Goal: Find specific page/section: Find specific page/section

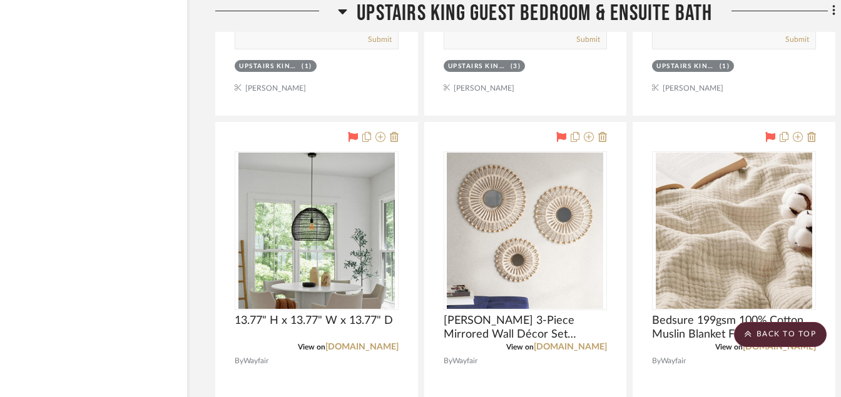
scroll to position [17219, 48]
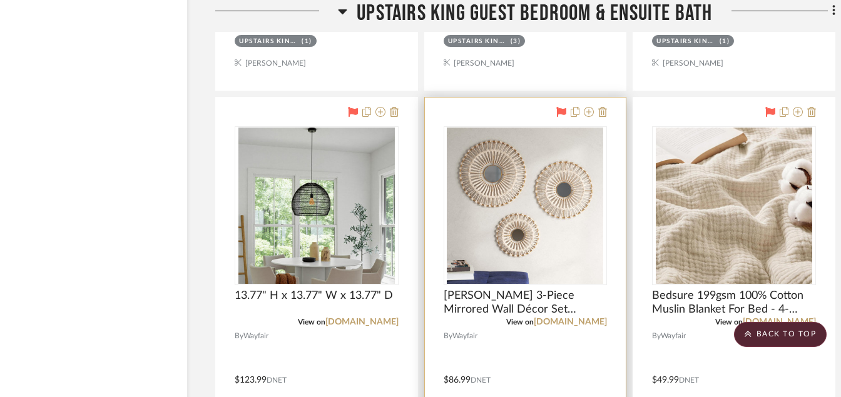
click at [535, 207] on img "0" at bounding box center [525, 206] width 156 height 156
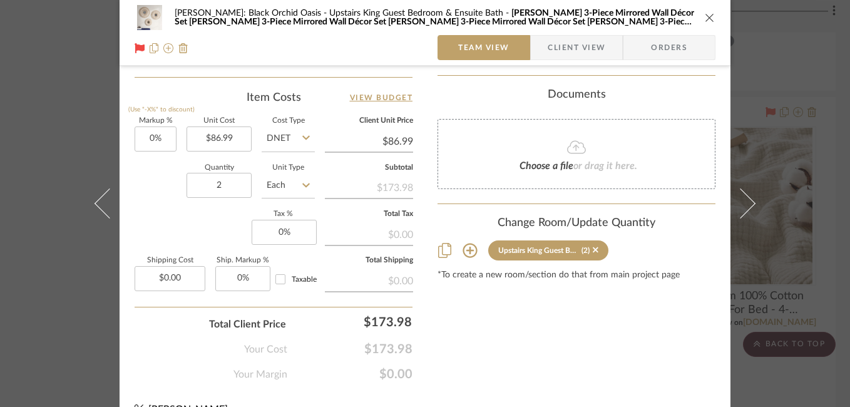
scroll to position [758, 0]
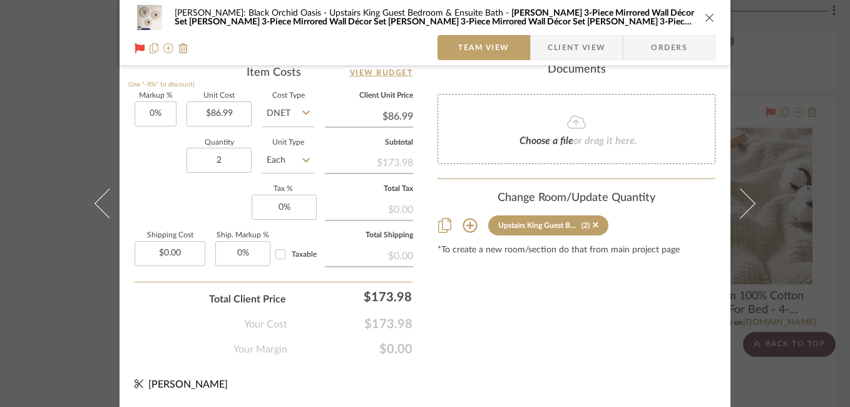
click at [704, 13] on icon "close" at bounding box center [709, 18] width 10 height 10
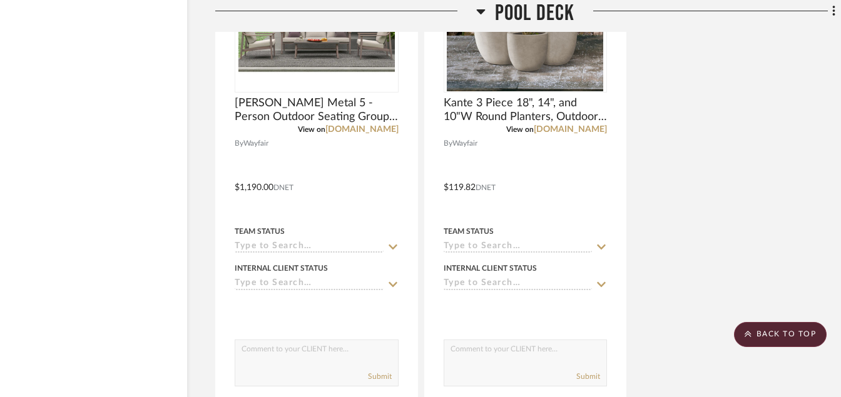
scroll to position [20637, 48]
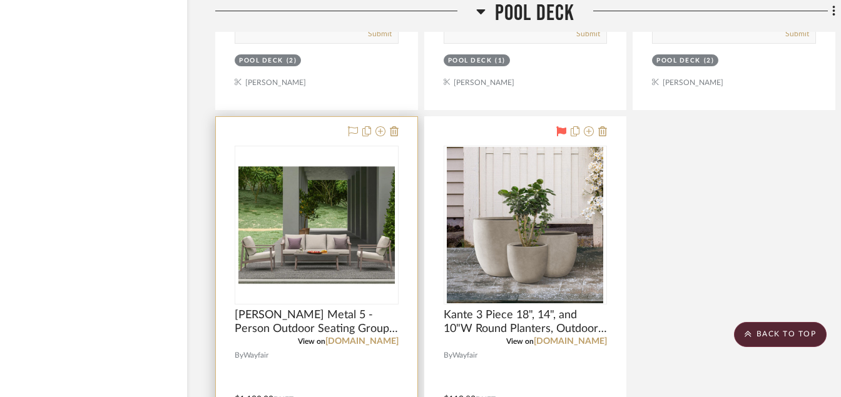
click at [269, 242] on img "0" at bounding box center [316, 225] width 156 height 156
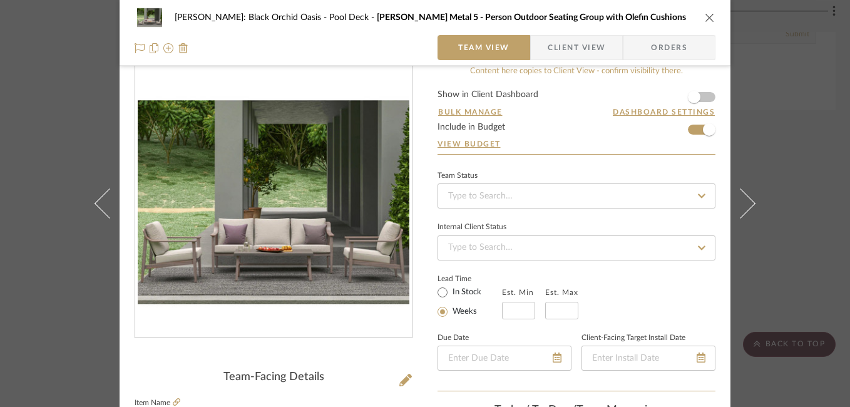
scroll to position [0, 0]
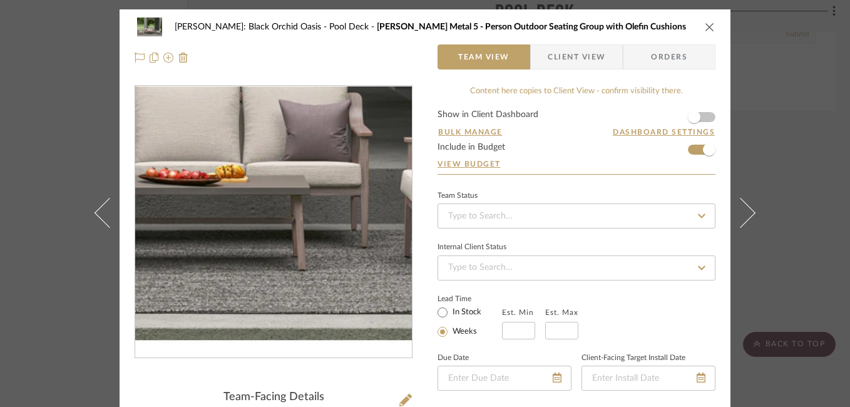
click at [765, 112] on div "[PERSON_NAME]: Black Orchid Oasis Pool Deck [PERSON_NAME] Metal 5 - Person Outd…" at bounding box center [425, 203] width 850 height 407
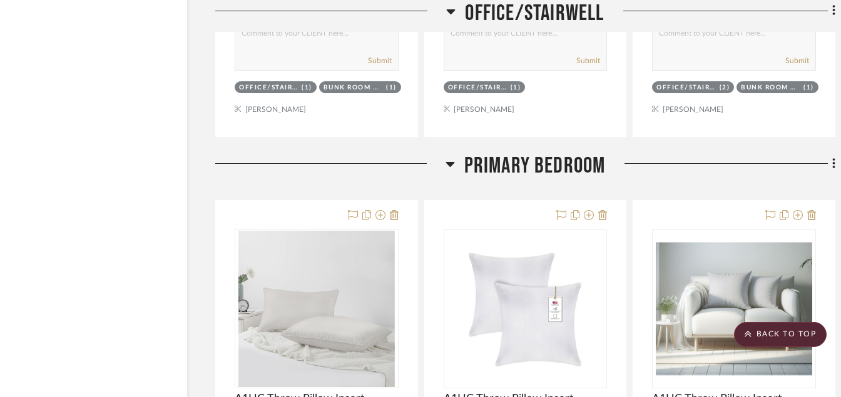
scroll to position [6798, 48]
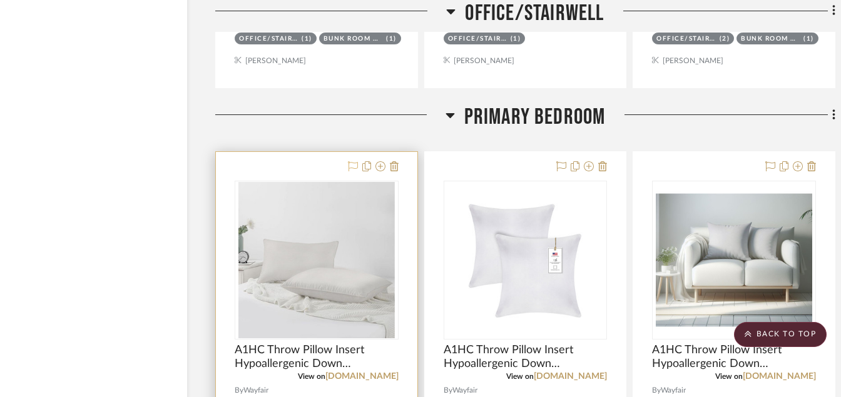
click at [353, 165] on icon at bounding box center [353, 166] width 10 height 10
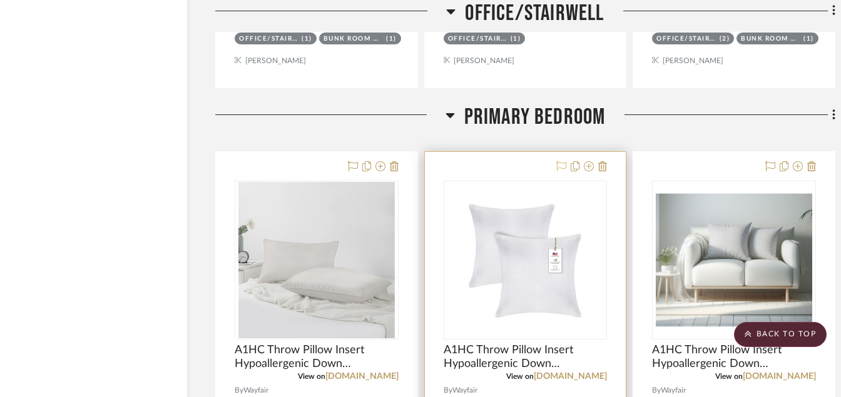
click at [560, 167] on icon at bounding box center [561, 166] width 10 height 10
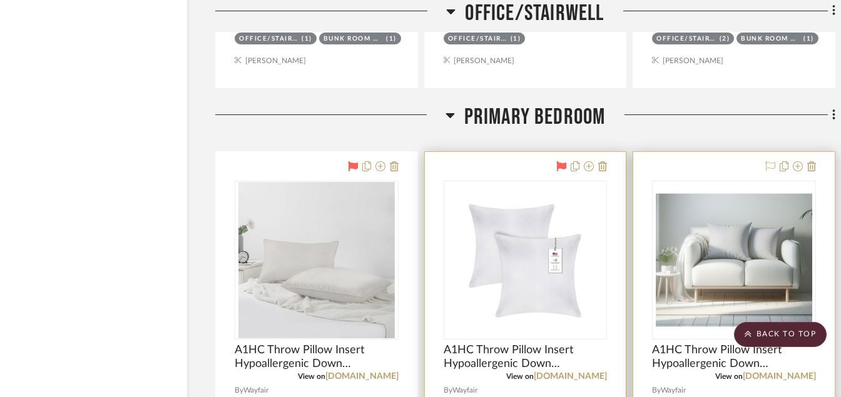
click at [770, 168] on icon at bounding box center [770, 166] width 10 height 10
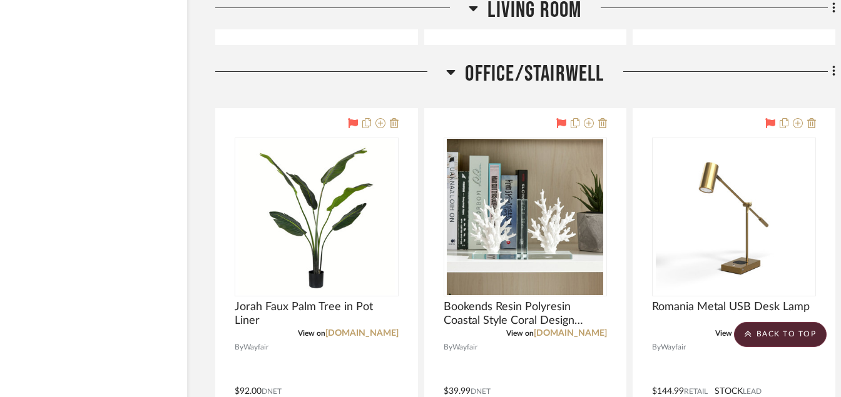
scroll to position [5697, 48]
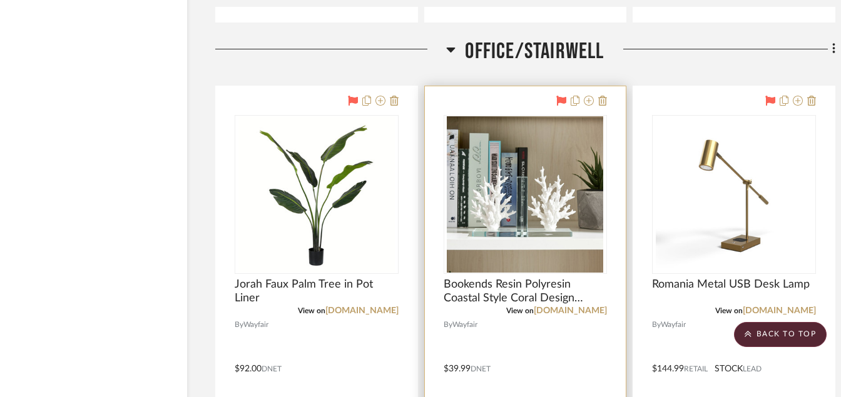
drag, startPoint x: 497, startPoint y: 213, endPoint x: 476, endPoint y: 161, distance: 55.9
click at [476, 161] on img "0" at bounding box center [525, 194] width 156 height 156
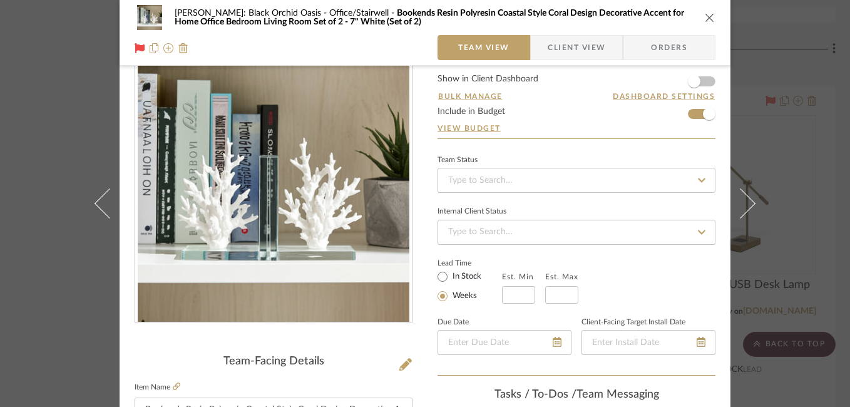
scroll to position [0, 0]
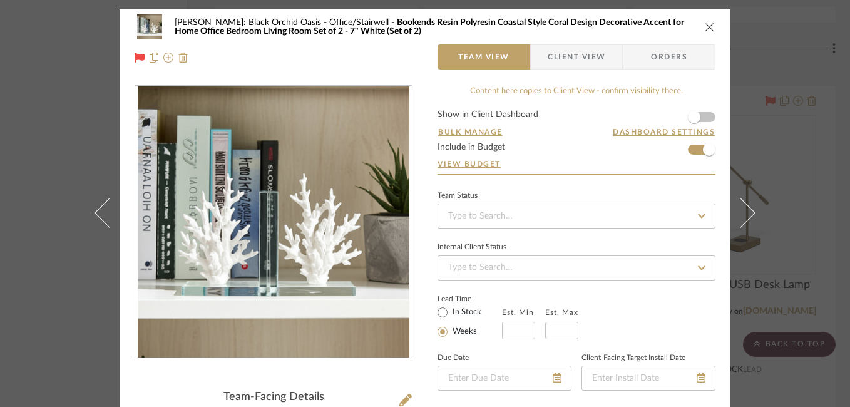
click at [709, 31] on icon "close" at bounding box center [709, 27] width 10 height 10
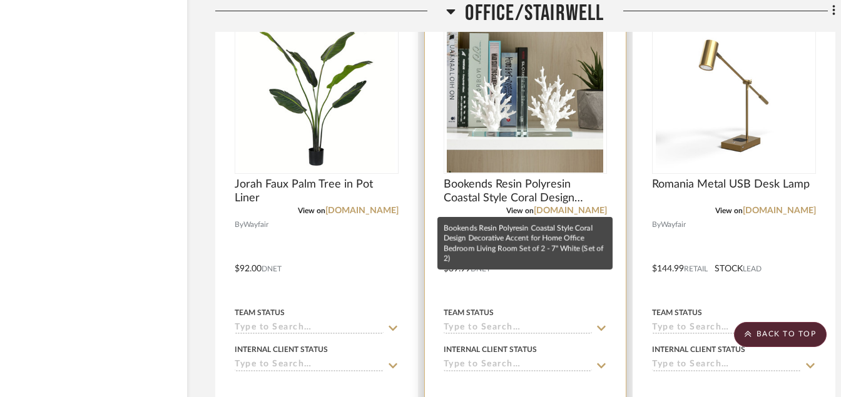
scroll to position [5772, 48]
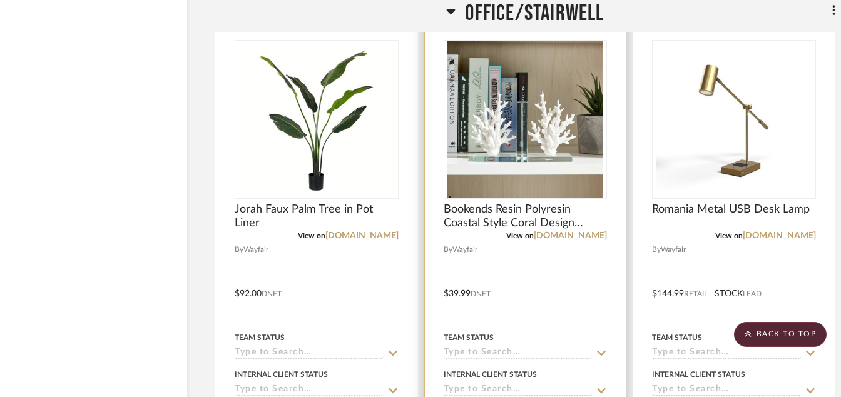
click at [534, 171] on img "0" at bounding box center [525, 119] width 156 height 156
drag, startPoint x: 807, startPoint y: 124, endPoint x: 620, endPoint y: 83, distance: 191.7
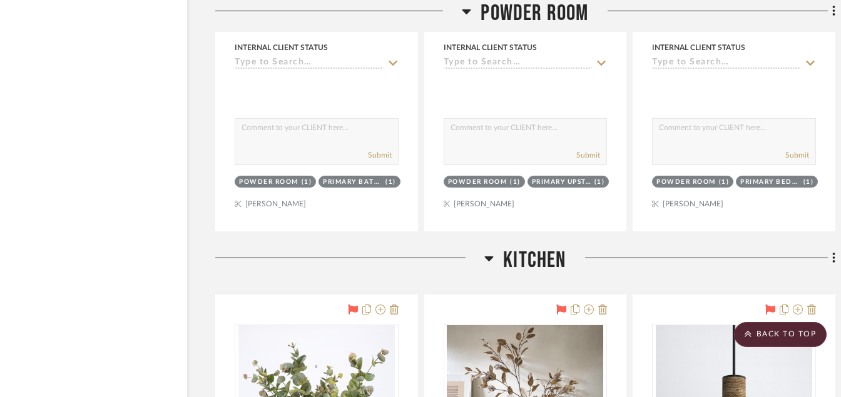
scroll to position [0, 48]
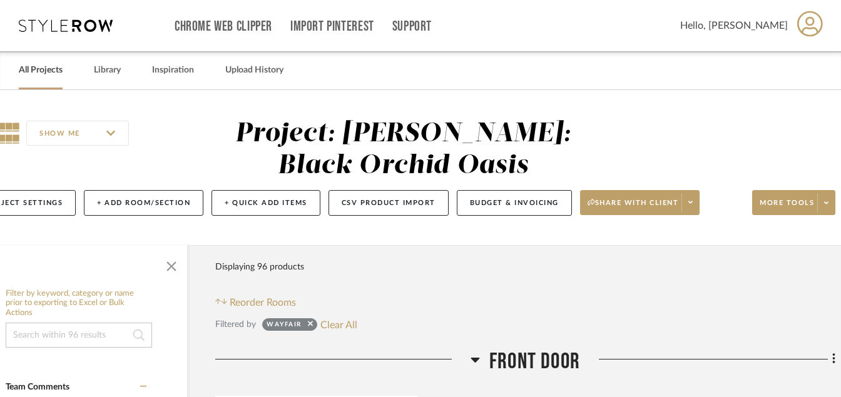
click at [38, 74] on link "All Projects" at bounding box center [41, 70] width 44 height 17
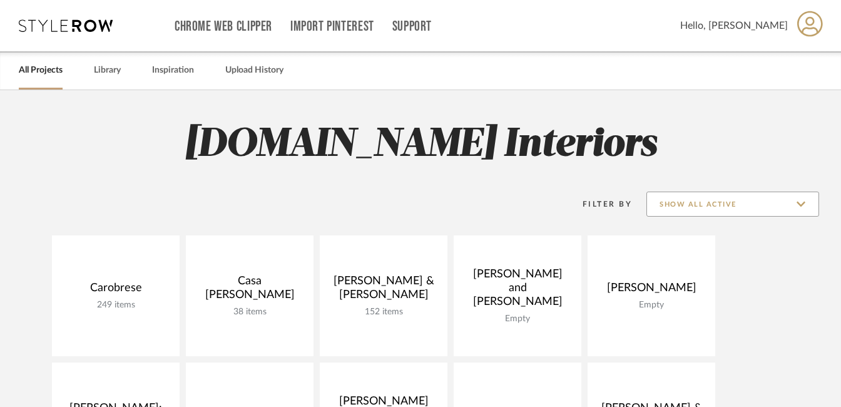
click at [798, 204] on input "Show All Active" at bounding box center [732, 203] width 173 height 25
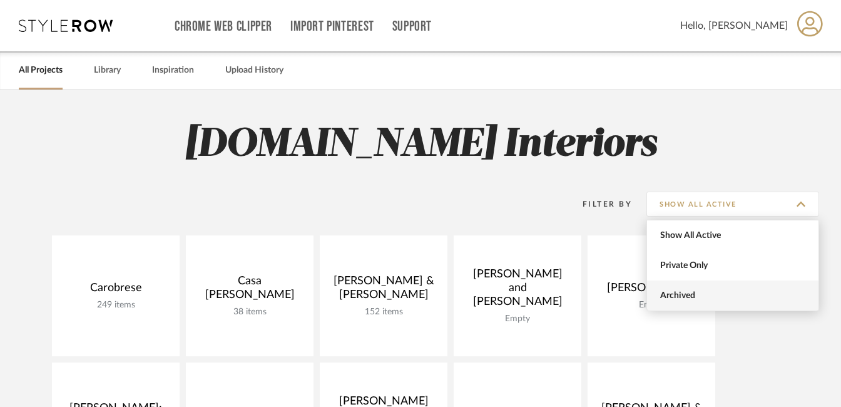
click at [677, 301] on span "Archived" at bounding box center [732, 295] width 171 height 30
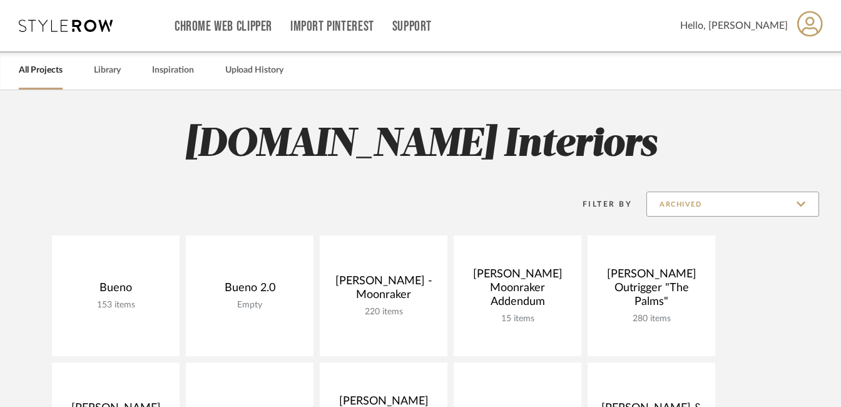
click at [800, 203] on input "Archived" at bounding box center [732, 203] width 173 height 25
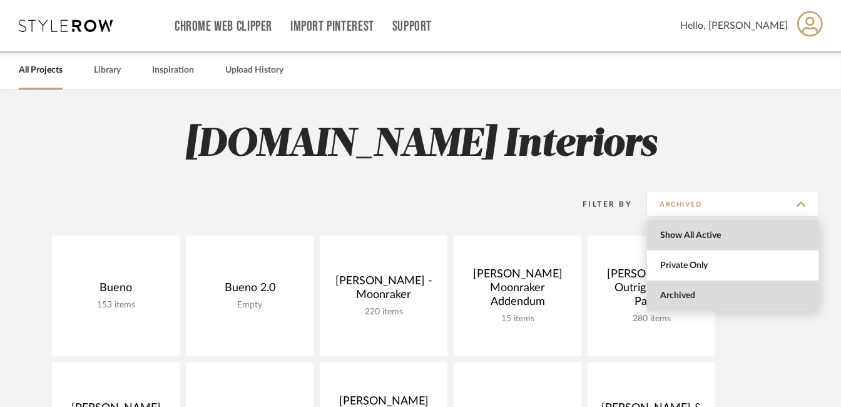
click at [700, 238] on span "Show All Active" at bounding box center [734, 235] width 148 height 11
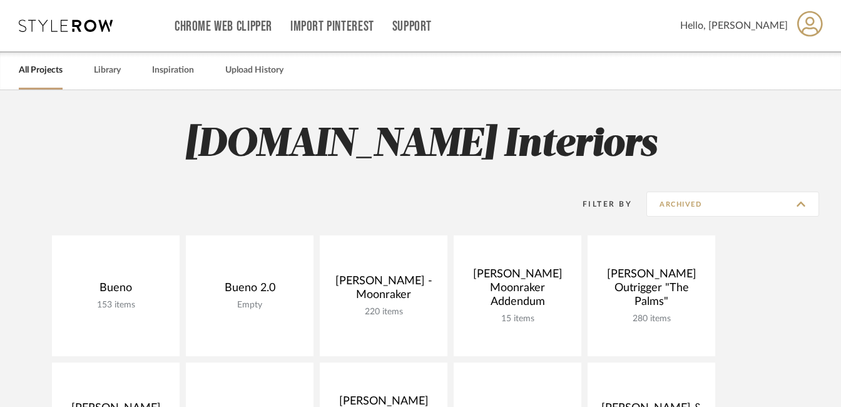
type input "Show All Active"
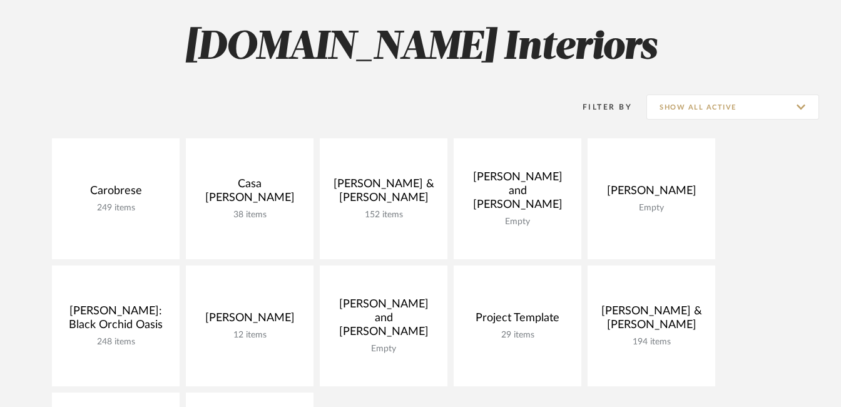
scroll to position [83, 0]
